Goal: Task Accomplishment & Management: Use online tool/utility

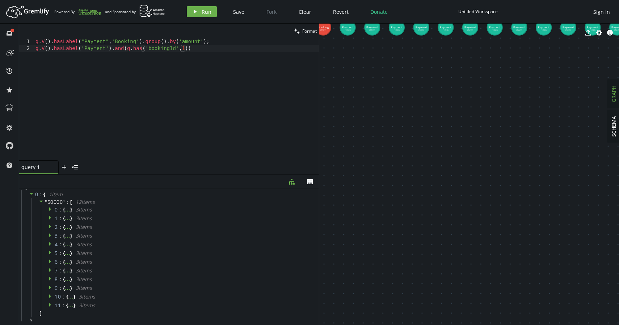
scroll to position [0, 149]
click at [93, 47] on div "g . V ( ) . hasLabel ( "Payment" , 'Booking' ) . group ( ) . by ( 'amount' ) ; …" at bounding box center [176, 106] width 285 height 136
click at [194, 49] on div "g . V ( ) . hasLabel ( "Payment" , 'Booking' ) . group ( ) . by ( 'amount' ) ; …" at bounding box center [176, 106] width 285 height 136
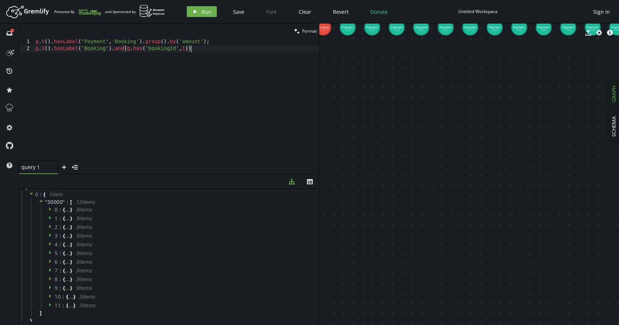
click at [194, 49] on div "g . V ( ) . hasLabel ( "Payment" , 'Booking' ) . group ( ) . by ( 'amount' ) ; …" at bounding box center [176, 106] width 285 height 136
click at [198, 9] on button "play Run" at bounding box center [202, 11] width 30 height 11
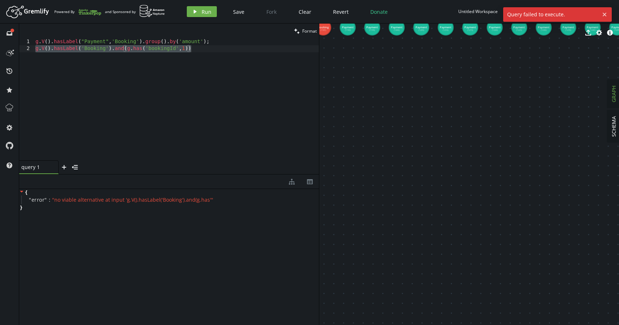
scroll to position [0, 0]
click at [142, 68] on div "g . V ( ) . hasLabel ( "Payment" , 'Booking' ) . group ( ) . by ( 'amount' ) ; …" at bounding box center [176, 106] width 285 height 136
click at [189, 51] on div "g . V ( ) . hasLabel ( "Payment" , 'Booking' ) . group ( ) . by ( 'amount' ) ; …" at bounding box center [176, 106] width 285 height 136
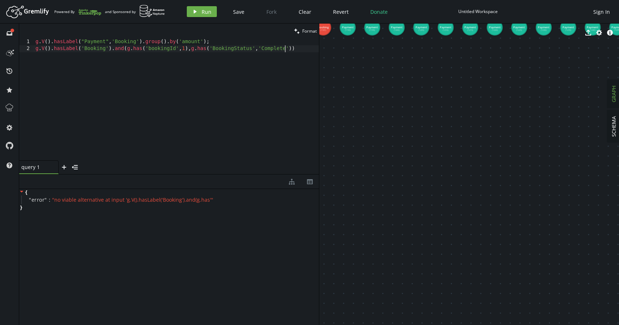
scroll to position [0, 252]
click at [197, 51] on div "g . V ( ) . hasLabel ( "Payment" , 'Booking' ) . group ( ) . by ( 'amount' ) ; …" at bounding box center [176, 106] width 285 height 136
click at [198, 13] on button "play Run" at bounding box center [202, 11] width 30 height 11
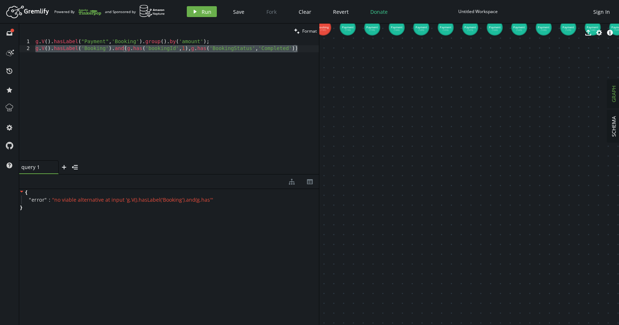
click at [199, 51] on div "g . V ( ) . hasLabel ( "Payment" , 'Booking' ) . group ( ) . by ( 'amount' ) ; …" at bounding box center [176, 106] width 285 height 136
click at [70, 70] on div "g . V ( ) . hasLabel ( "Payment" , 'Booking' ) . group ( ) . by ( 'amount' ) ; …" at bounding box center [176, 106] width 285 height 136
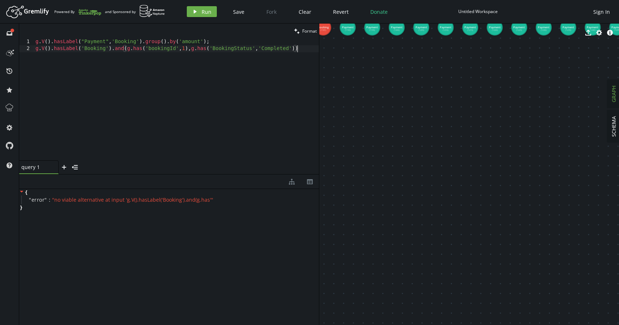
click at [128, 49] on div "g . V ( ) . hasLabel ( "Payment" , 'Booking' ) . group ( ) . by ( 'amount' ) ; …" at bounding box center [176, 106] width 285 height 136
click at [128, 51] on div "g . V ( ) . hasLabel ( "Payment" , 'Booking' ) . group ( ) . by ( 'amount' ) ; …" at bounding box center [176, 106] width 285 height 136
click at [120, 53] on div "g . V ( ) . hasLabel ( "Payment" , 'Booking' ) . group ( ) . by ( 'amount' ) ; …" at bounding box center [176, 106] width 285 height 136
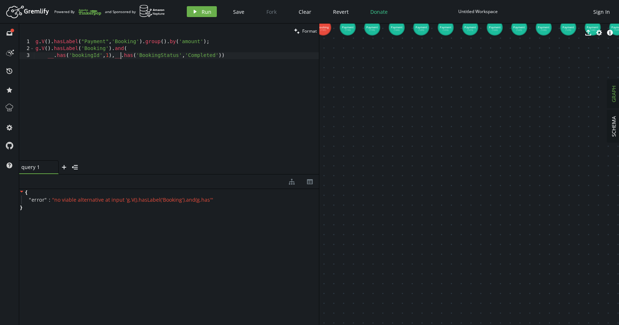
scroll to position [0, 85]
click at [234, 59] on div "g . V ( ) . hasLabel ( "Payment" , 'Booking' ) . group ( ) . by ( 'amount' ) ; …" at bounding box center [176, 106] width 285 height 136
click at [52, 50] on div "g . V ( ) . hasLabel ( "Payment" , 'Booking' ) . group ( ) . by ( 'amount' ) ; …" at bounding box center [176, 106] width 285 height 136
click at [230, 56] on div "g . V ( ) . hasLabel ( "Payment" , 'Booking' ) . group ( ) . by ( 'amount' ) ; …" at bounding box center [176, 106] width 285 height 136
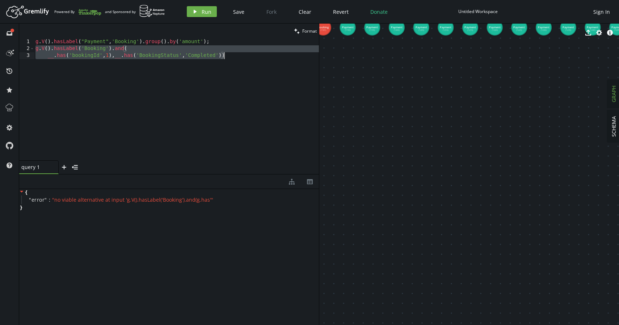
drag, startPoint x: 35, startPoint y: 51, endPoint x: 277, endPoint y: 60, distance: 241.8
click at [277, 60] on div "g . V ( ) . hasLabel ( "Payment" , 'Booking' ) . group ( ) . by ( 'amount' ) ; …" at bounding box center [176, 106] width 285 height 136
click at [208, 11] on span "Run" at bounding box center [207, 11] width 10 height 7
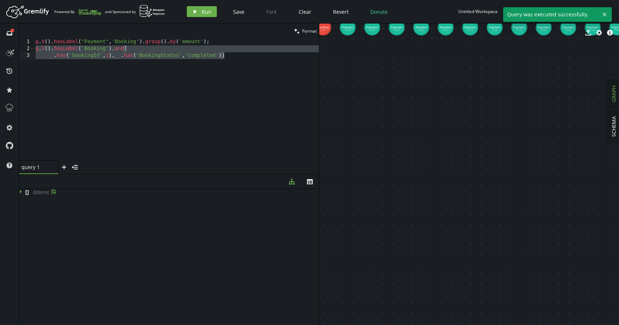
click at [22, 191] on icon at bounding box center [21, 191] width 5 height 5
click at [161, 72] on div "g . V ( ) . hasLabel ( "Payment" , 'Booking' ) . group ( ) . by ( 'amount' ) ; …" at bounding box center [176, 106] width 285 height 136
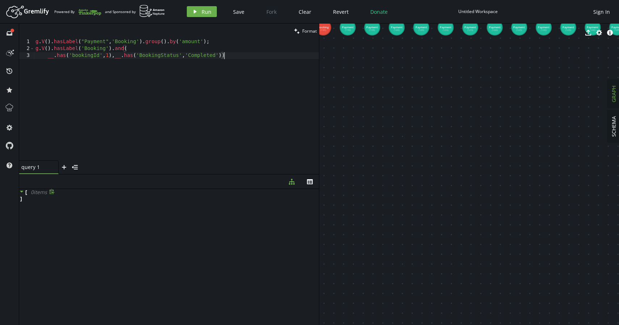
click at [122, 47] on div "g . V ( ) . hasLabel ( "Payment" , 'Booking' ) . group ( ) . by ( 'amount' ) ; …" at bounding box center [176, 106] width 285 height 136
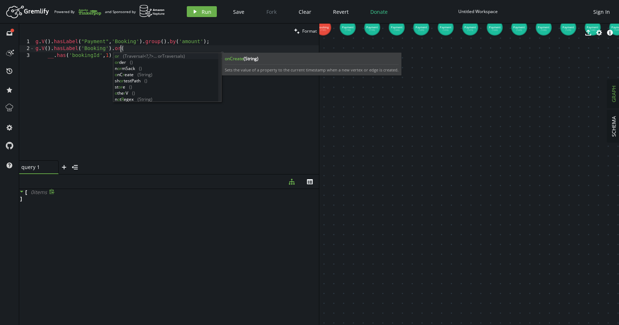
click at [75, 93] on div "g . V ( ) . hasLabel ( "Payment" , 'Booking' ) . group ( ) . by ( 'amount' ) ; …" at bounding box center [176, 106] width 285 height 136
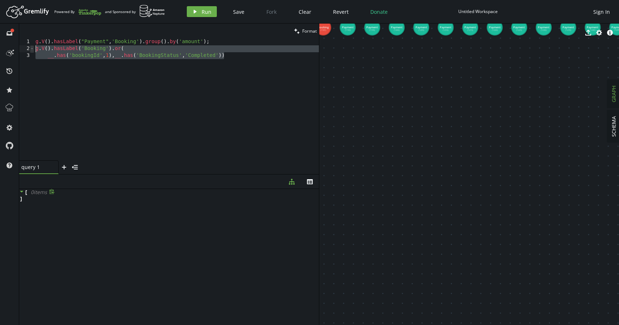
drag, startPoint x: 230, startPoint y: 55, endPoint x: 33, endPoint y: 47, distance: 197.9
click at [32, 47] on div "__.has('bookingId',1),__.has('BookingStatus','Completed')) 1 2 3 g . V ( ) . ha…" at bounding box center [169, 99] width 300 height 122
click at [199, 8] on button "play Run" at bounding box center [202, 11] width 30 height 11
click at [209, 51] on div "g . V ( ) . hasLabel ( "Payment" , 'Booking' ) . group ( ) . by ( 'amount' ) ; …" at bounding box center [176, 106] width 285 height 136
type textarea "g.V().hasLabel('Booking').or("
